Goal: Obtain resource: Obtain resource

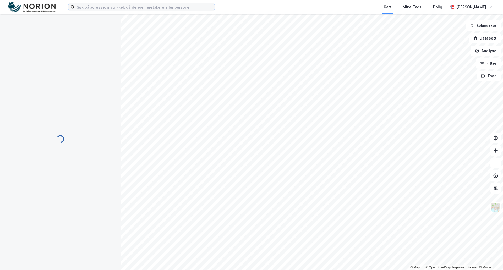
click at [89, 8] on input at bounding box center [145, 7] width 140 height 8
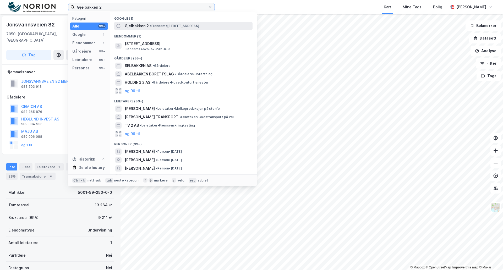
type input "Gjelbakken 2"
click at [131, 29] on span "Gjelbakken 2" at bounding box center [137, 26] width 24 height 6
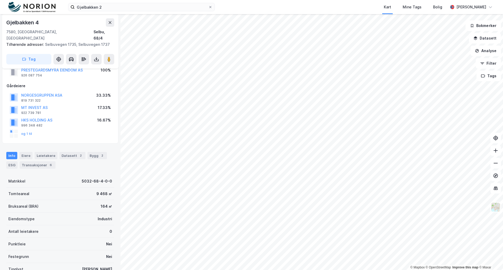
scroll to position [26, 0]
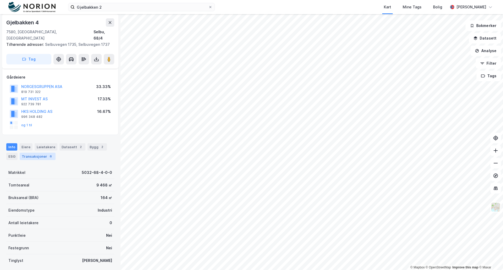
click at [35, 153] on div "Transaksjoner 6" at bounding box center [38, 156] width 36 height 7
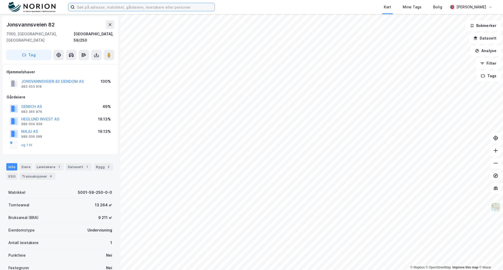
click at [141, 8] on input at bounding box center [145, 7] width 140 height 8
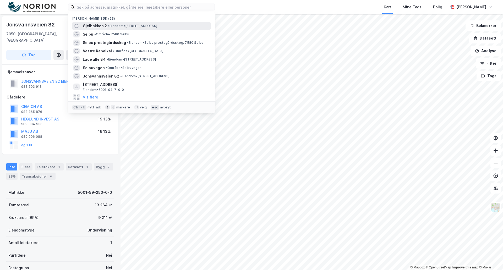
click at [108, 26] on span "•" at bounding box center [109, 26] width 2 height 4
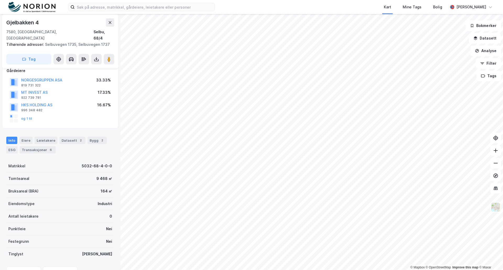
scroll to position [57, 0]
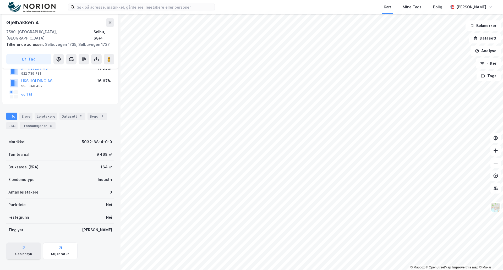
click at [19, 243] on div "Geoinnsyn" at bounding box center [23, 251] width 35 height 17
click at [34, 122] on div "Transaksjoner 6" at bounding box center [38, 125] width 36 height 7
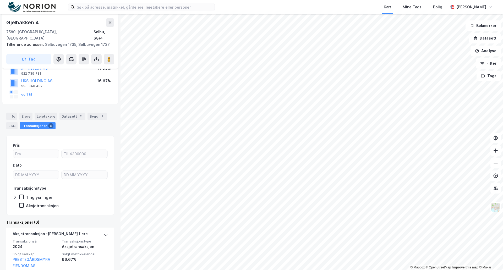
scroll to position [31, 0]
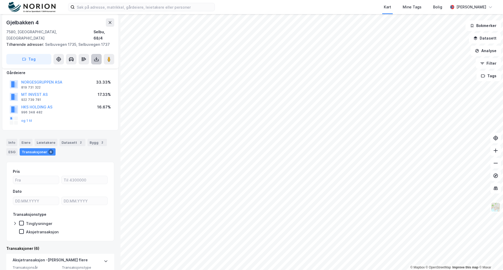
click at [94, 59] on icon at bounding box center [96, 60] width 4 height 2
click at [74, 68] on div "Last ned grunnbok" at bounding box center [70, 70] width 30 height 4
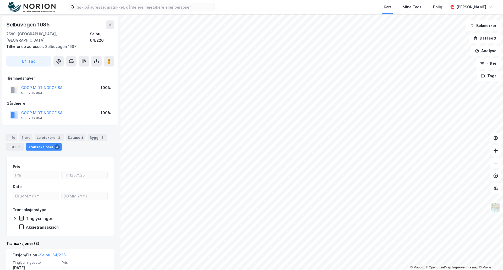
click at [21, 216] on icon at bounding box center [22, 218] width 4 height 4
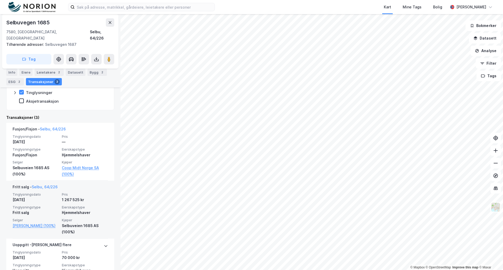
scroll to position [131, 0]
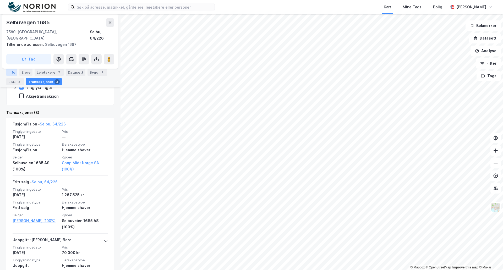
click at [10, 72] on div "Info" at bounding box center [11, 72] width 11 height 7
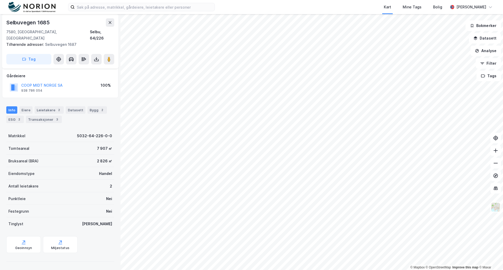
scroll to position [21, 0]
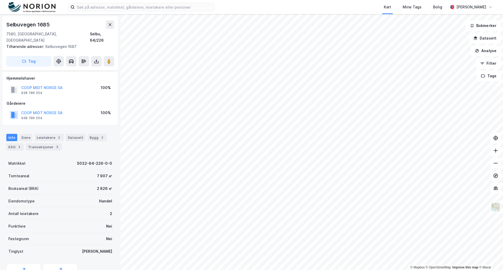
scroll to position [21, 0]
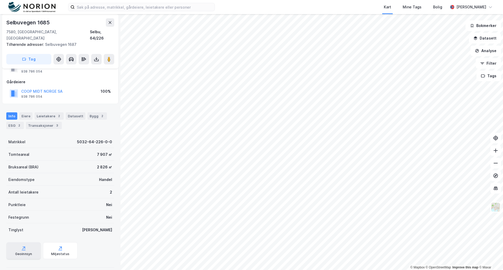
click at [21, 245] on div "Geoinnsyn" at bounding box center [23, 250] width 35 height 17
